Goal: Information Seeking & Learning: Learn about a topic

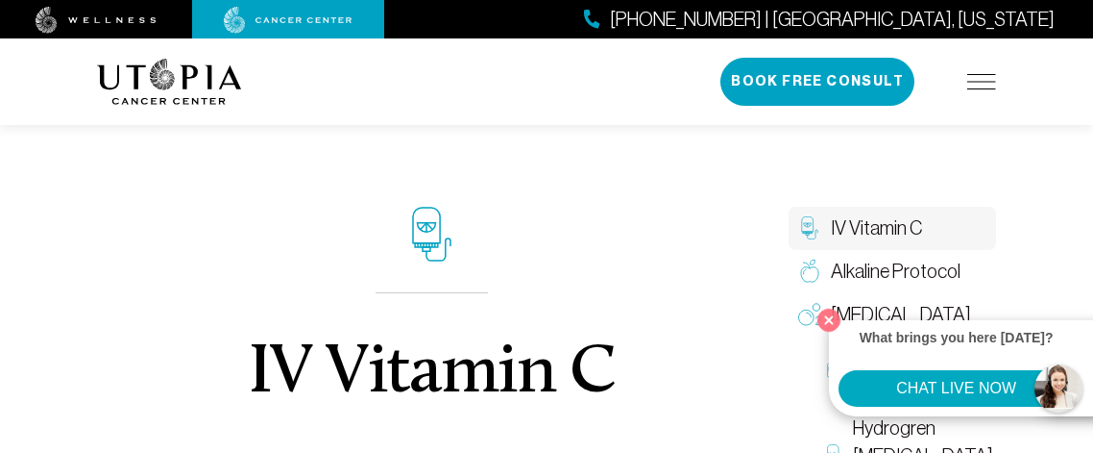
click at [869, 221] on span "IV Vitamin C" at bounding box center [876, 228] width 91 height 28
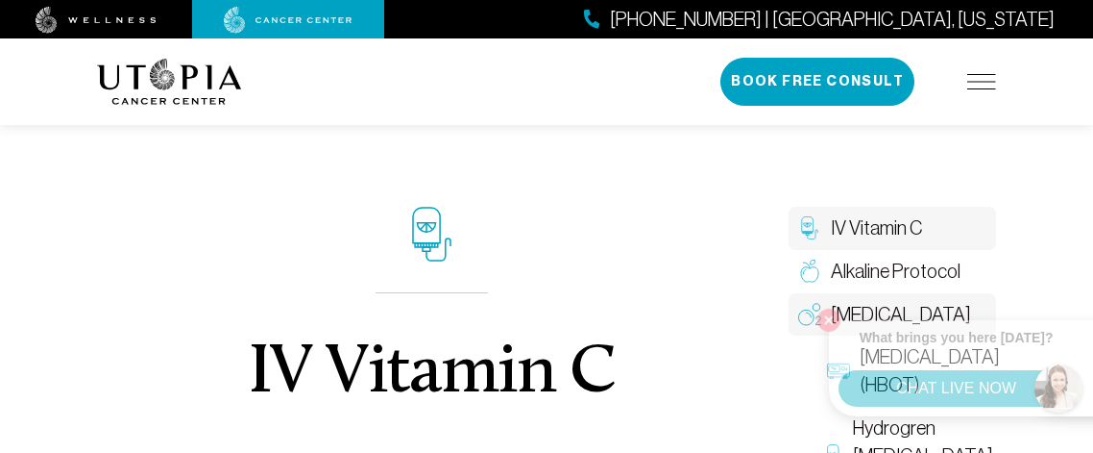
click at [831, 313] on span "[MEDICAL_DATA]" at bounding box center [901, 315] width 140 height 28
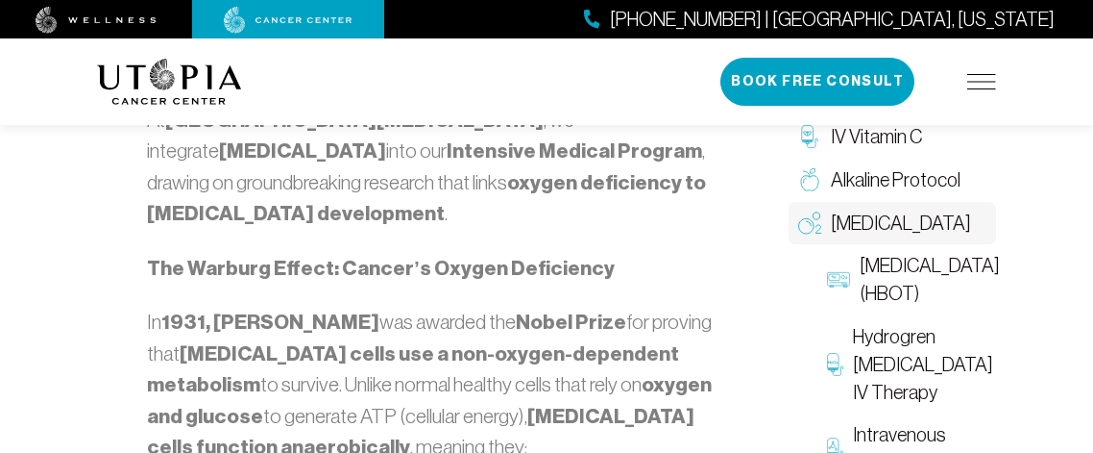
scroll to position [1152, 0]
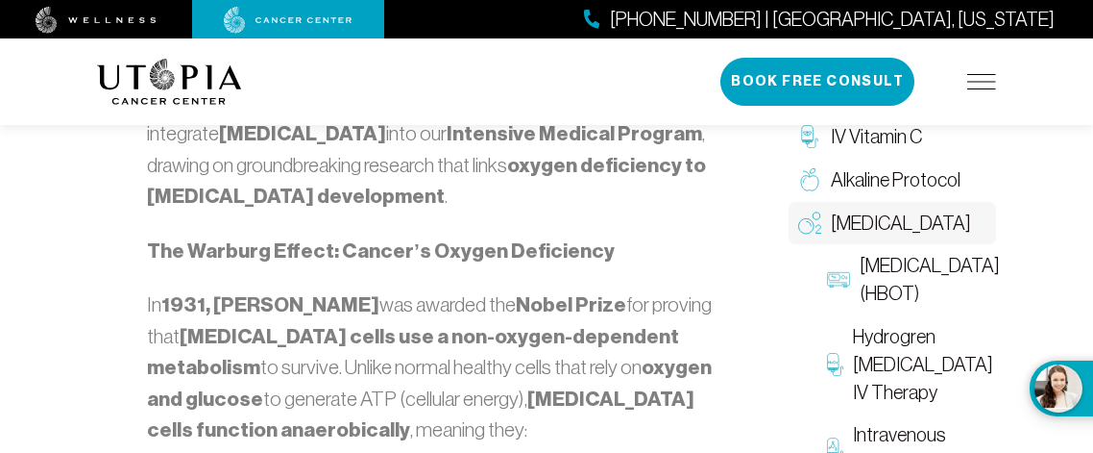
click at [977, 75] on img at bounding box center [982, 81] width 29 height 15
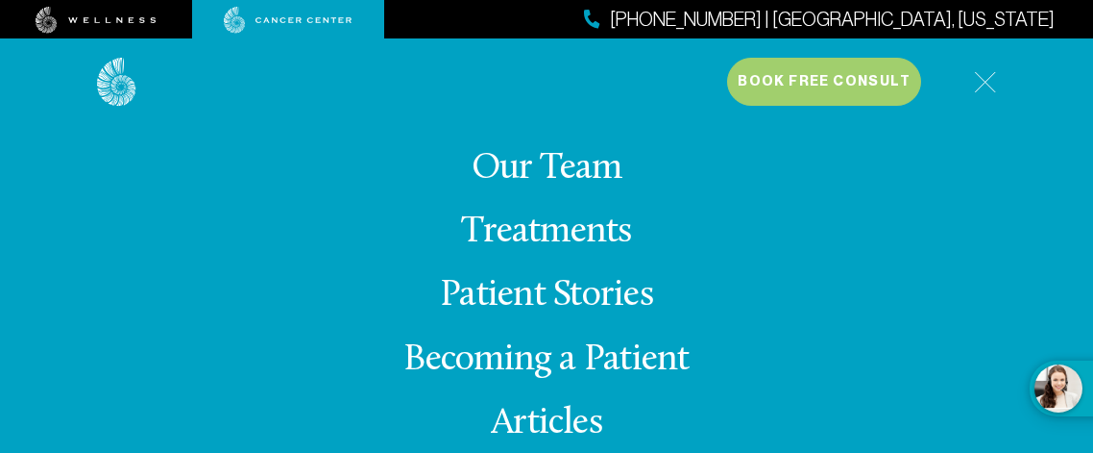
scroll to position [1267, 0]
click at [525, 229] on link "Treatments" at bounding box center [546, 231] width 170 height 37
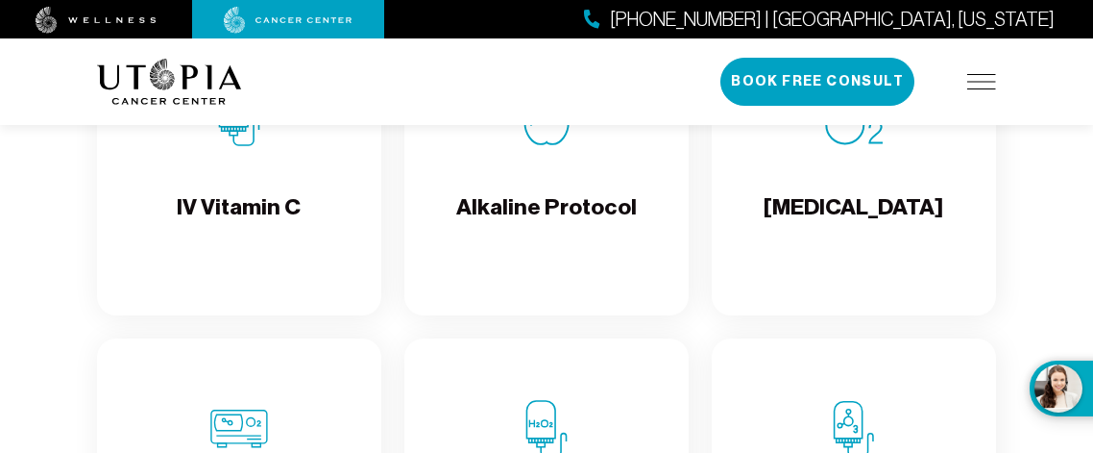
scroll to position [2228, 0]
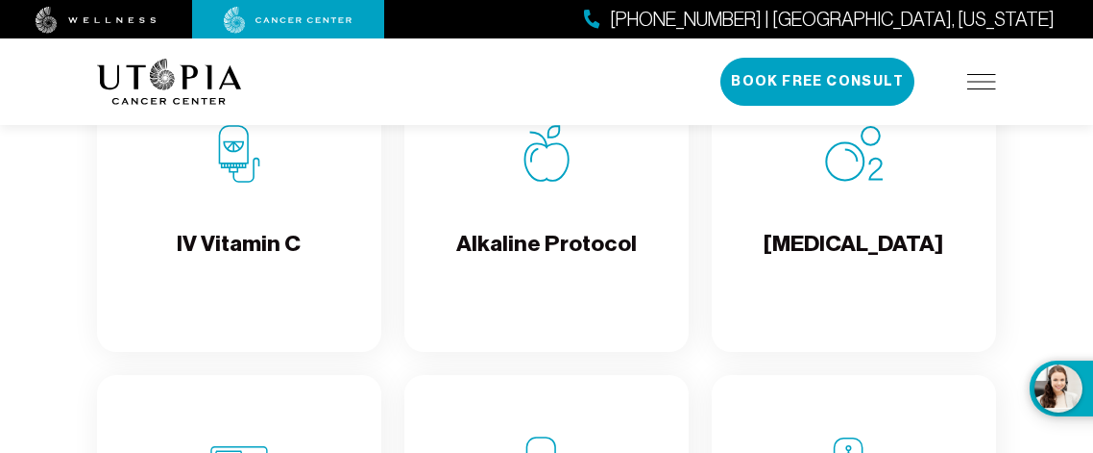
click at [196, 234] on h4 "IV Vitamin C" at bounding box center [239, 260] width 124 height 62
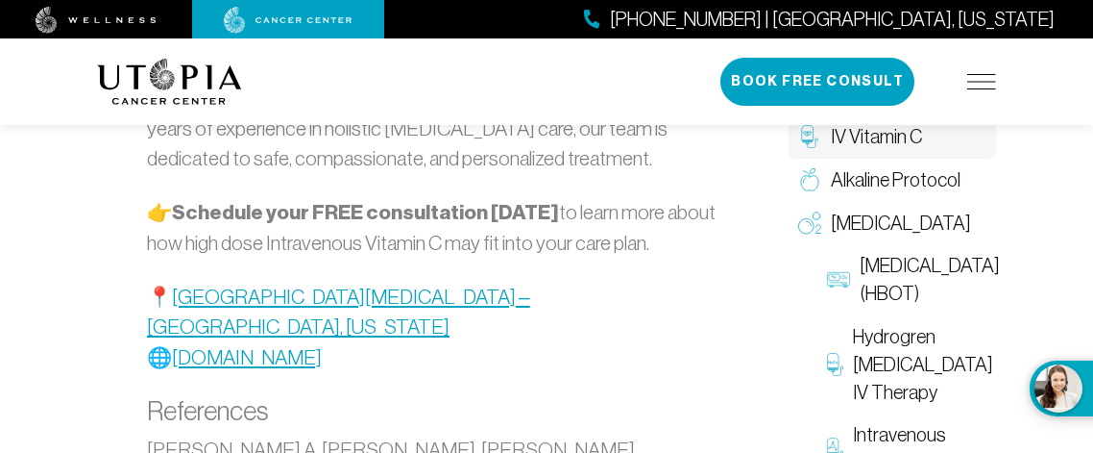
scroll to position [4802, 0]
